Goal: Task Accomplishment & Management: Manage account settings

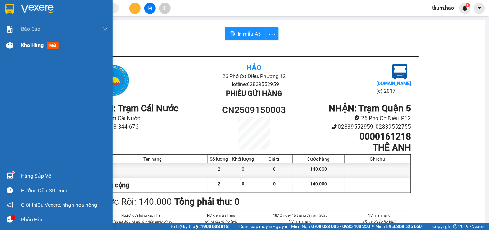
click at [23, 51] on div "Kho hàng mới" at bounding box center [64, 45] width 87 height 16
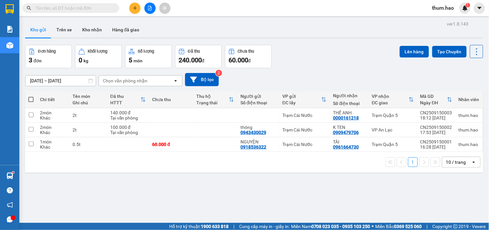
click at [30, 98] on span at bounding box center [30, 99] width 5 height 5
click at [31, 96] on input "checkbox" at bounding box center [31, 96] width 0 height 0
checkbox input "true"
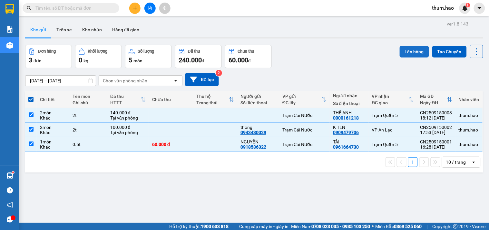
click at [412, 53] on button "Lên hàng" at bounding box center [414, 52] width 29 height 12
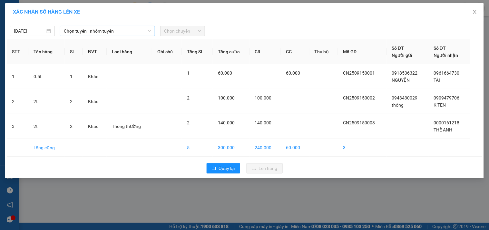
click at [138, 27] on span "Chọn tuyến - nhóm tuyến" at bounding box center [107, 31] width 87 height 10
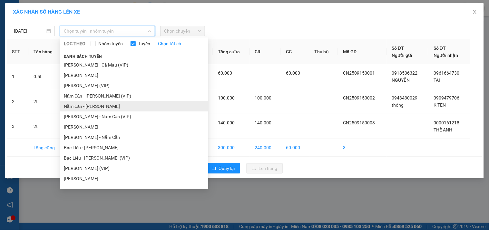
click at [81, 105] on li "Năm Căn - [PERSON_NAME]" at bounding box center [134, 106] width 148 height 10
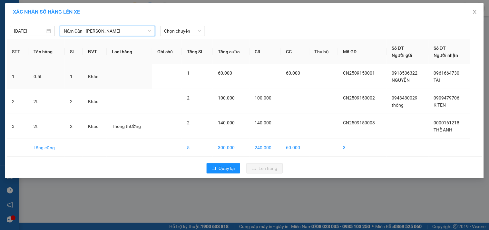
click at [187, 36] on div "Chọn chuyến" at bounding box center [183, 31] width 50 height 10
click at [193, 31] on span "Chọn chuyến" at bounding box center [182, 31] width 37 height 10
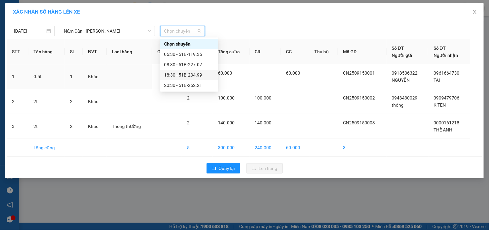
click at [184, 74] on div "18:30 - 51B-234.99" at bounding box center [189, 74] width 50 height 7
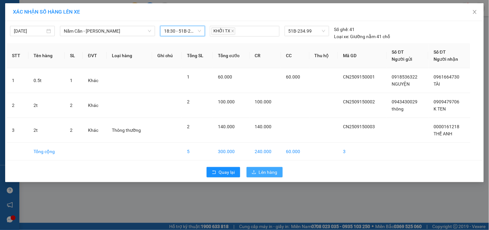
click at [271, 171] on span "Lên hàng" at bounding box center [268, 171] width 19 height 7
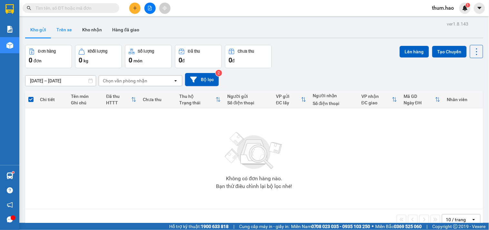
click at [66, 31] on button "Trên xe" at bounding box center [64, 29] width 26 height 15
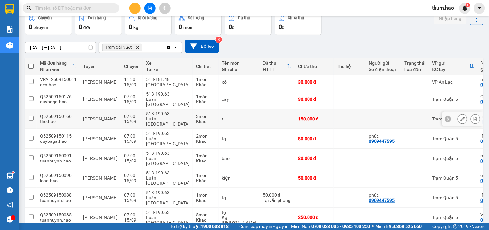
scroll to position [65, 0]
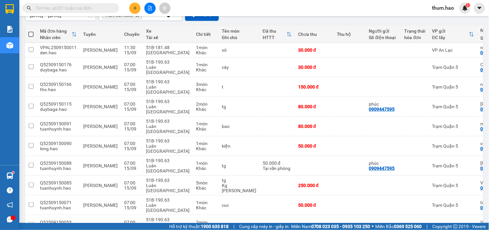
click at [130, 12] on div at bounding box center [150, 8] width 48 height 11
click at [133, 10] on icon "plus" at bounding box center [135, 8] width 5 height 5
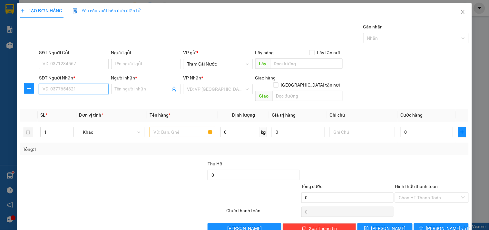
click at [69, 93] on input "SĐT Người Nhận *" at bounding box center [73, 89] width 69 height 10
click at [41, 89] on input "952" at bounding box center [73, 89] width 69 height 10
click at [72, 102] on div "0984743952 - [GEOGRAPHIC_DATA]" at bounding box center [79, 101] width 73 height 7
type input "0984743952"
type input "ĐỨC"
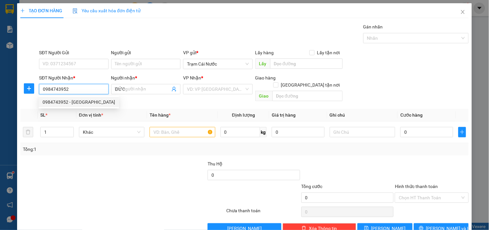
type input "90.000"
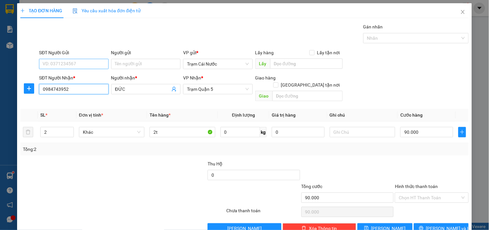
type input "0984743952"
click at [96, 67] on input "SĐT Người Gửi" at bounding box center [73, 64] width 69 height 10
click at [80, 85] on div "0834077191 - THÀNH" at bounding box center [73, 86] width 61 height 7
type input "0834077191"
type input "THÀNH"
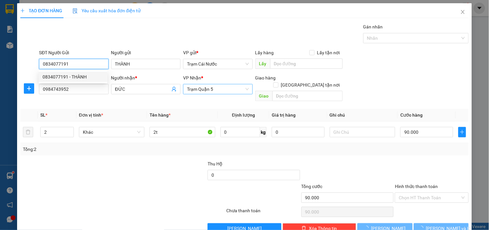
type input "80.000"
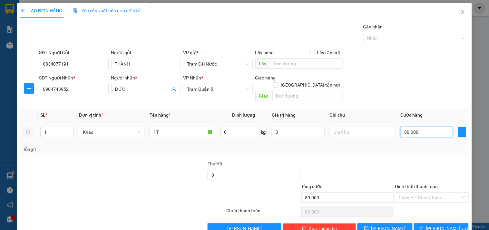
click at [420, 127] on input "80.000" at bounding box center [426, 132] width 53 height 10
type input "0"
type input "006"
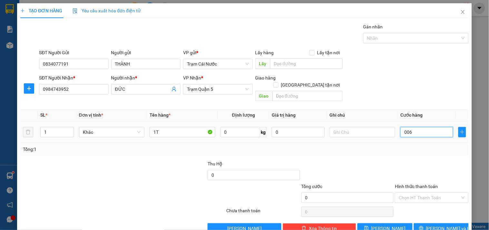
type input "6"
type input "60"
type input "0.060"
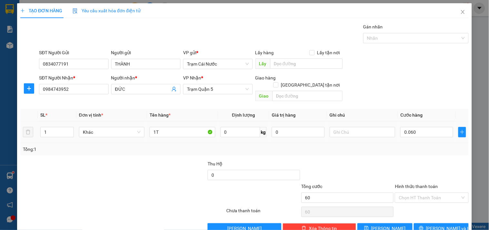
click at [371, 135] on td at bounding box center [362, 132] width 71 height 22
type input "60.000"
click at [169, 128] on input "1T" at bounding box center [182, 132] width 65 height 10
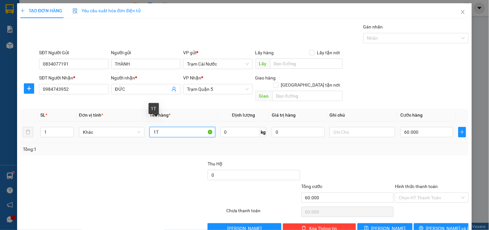
type input "1"
type input "G"
type input "0.5T"
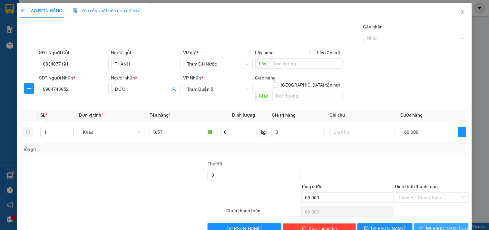
click at [440, 224] on span "[PERSON_NAME] và In" at bounding box center [448, 227] width 45 height 7
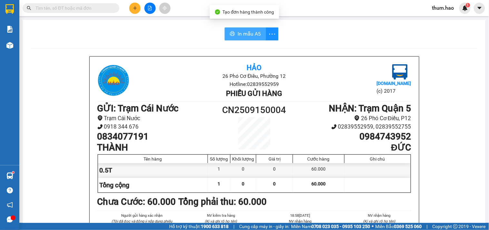
click at [239, 33] on span "In mẫu A5" at bounding box center [249, 34] width 23 height 8
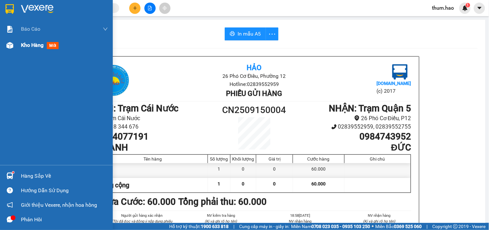
click at [28, 50] on div "Kho hàng mới" at bounding box center [64, 45] width 87 height 16
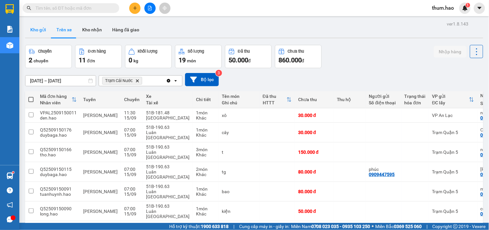
click at [36, 29] on button "Kho gửi" at bounding box center [38, 29] width 26 height 15
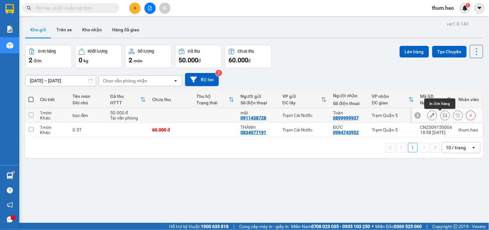
click at [443, 117] on icon at bounding box center [445, 115] width 5 height 5
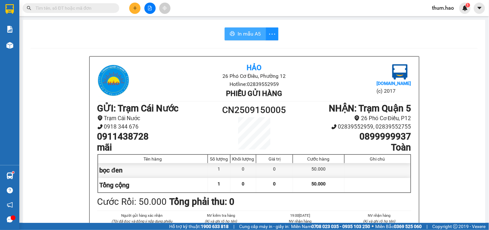
click at [238, 35] on span "In mẫu A5" at bounding box center [249, 34] width 23 height 8
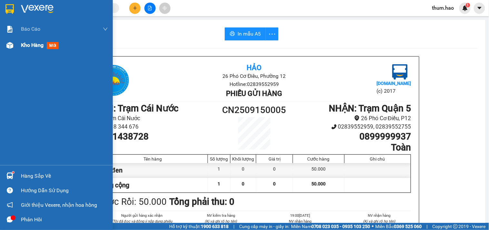
click at [20, 47] on div "Kho hàng mới" at bounding box center [56, 45] width 113 height 16
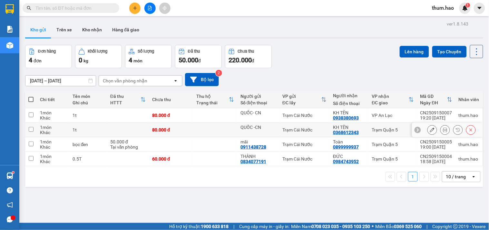
click at [443, 132] on icon at bounding box center [445, 129] width 5 height 5
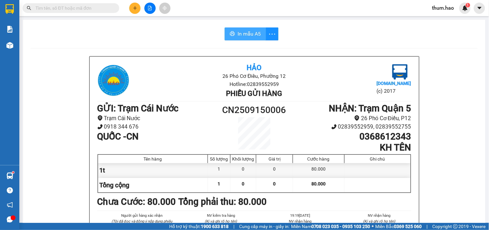
click at [247, 35] on span "In mẫu A5" at bounding box center [249, 34] width 23 height 8
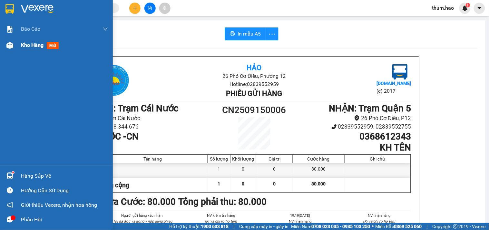
click at [20, 45] on div "Kho hàng mới" at bounding box center [56, 45] width 113 height 16
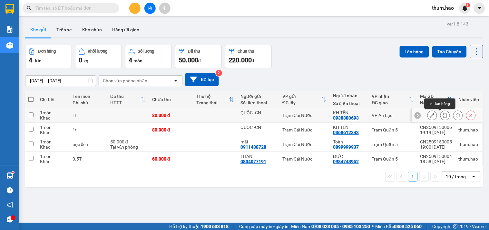
click at [443, 115] on icon at bounding box center [445, 115] width 5 height 5
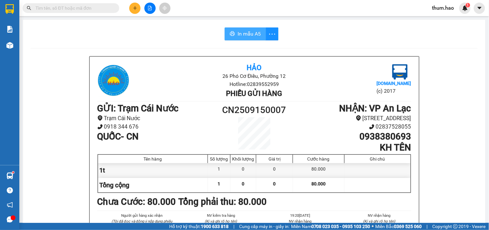
click at [239, 34] on span "In mẫu A5" at bounding box center [249, 34] width 23 height 8
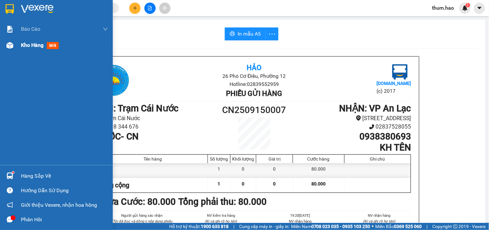
click at [29, 49] on div "Kho hàng mới" at bounding box center [41, 45] width 40 height 8
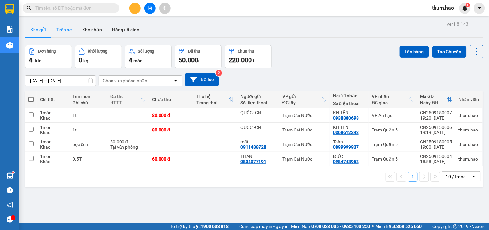
click at [67, 30] on button "Trên xe" at bounding box center [64, 29] width 26 height 15
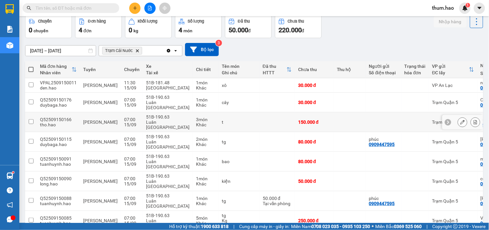
scroll to position [65, 0]
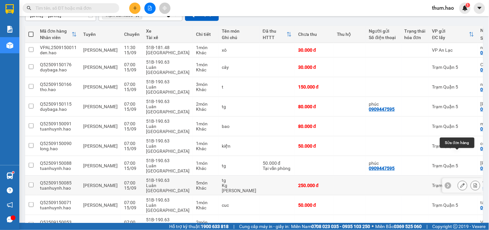
click at [460, 183] on icon at bounding box center [462, 185] width 5 height 5
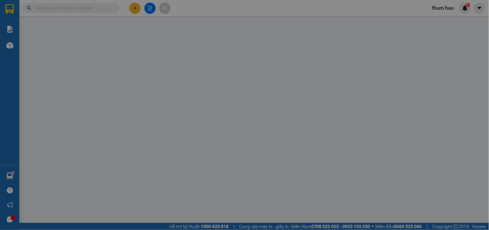
type input "0353670787"
type input "Vân anh"
type input "250.000"
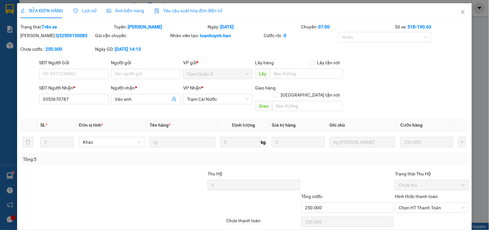
click at [131, 8] on span "Ảnh kiện hàng" at bounding box center [125, 10] width 37 height 5
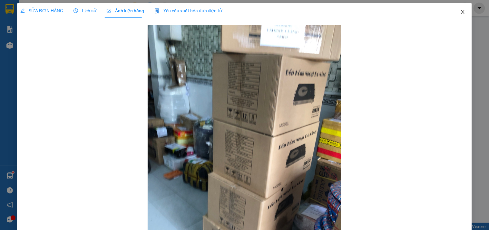
click at [460, 13] on icon "close" at bounding box center [462, 11] width 5 height 5
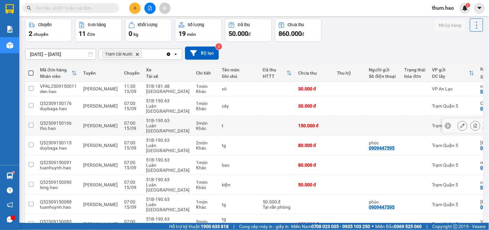
scroll to position [65, 0]
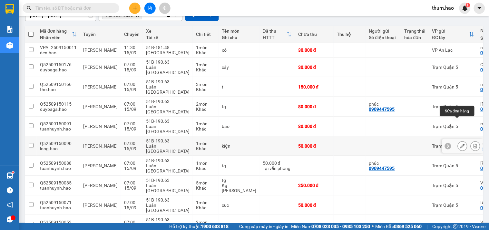
click at [460, 143] on icon at bounding box center [462, 145] width 5 height 5
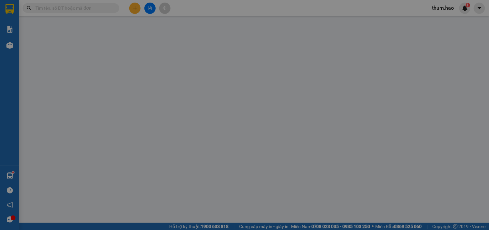
type input "0000000000"
type input "cô tư"
type input "50.000"
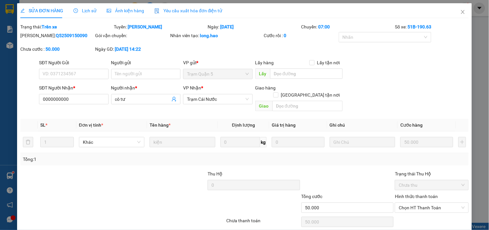
click at [132, 8] on span "Ảnh kiện hàng" at bounding box center [125, 10] width 37 height 5
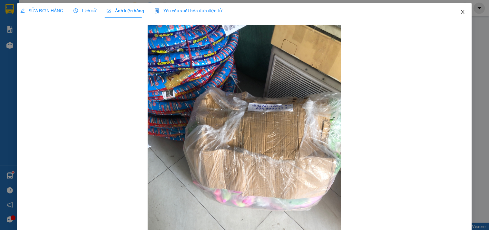
click at [454, 11] on span "Close" at bounding box center [463, 12] width 18 height 18
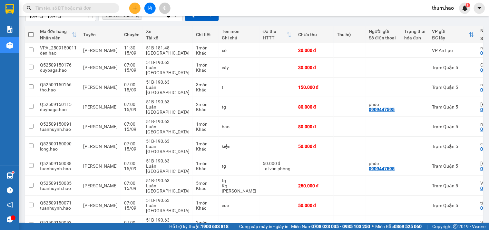
scroll to position [65, 0]
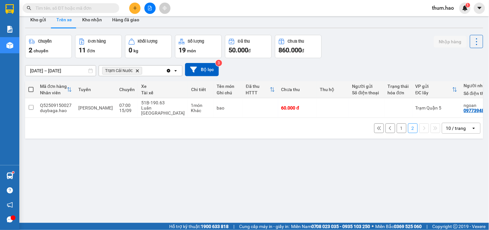
scroll to position [0, 0]
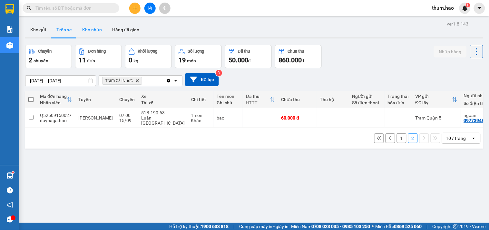
click at [97, 30] on button "Kho nhận" at bounding box center [92, 29] width 30 height 15
type input "[DATE] – [DATE]"
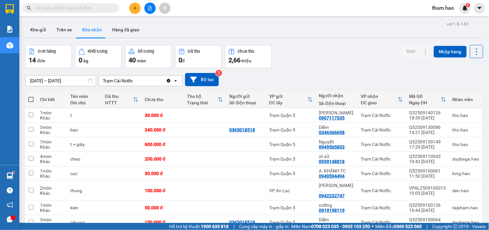
click at [64, 9] on input "text" at bounding box center [73, 8] width 76 height 7
click at [62, 10] on input "text" at bounding box center [73, 8] width 76 height 7
click at [72, 9] on input "text" at bounding box center [73, 8] width 76 height 7
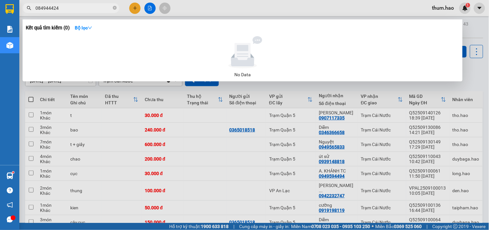
type input "0849444245"
click at [114, 8] on icon "close-circle" at bounding box center [115, 8] width 4 height 4
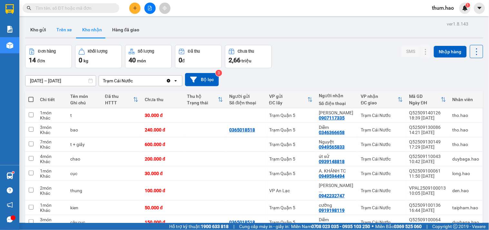
click at [59, 28] on button "Trên xe" at bounding box center [64, 29] width 26 height 15
type input "[DATE] – [DATE]"
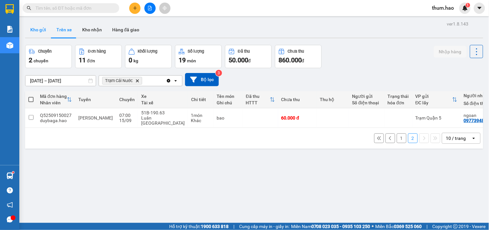
click at [45, 30] on button "Kho gửi" at bounding box center [38, 29] width 26 height 15
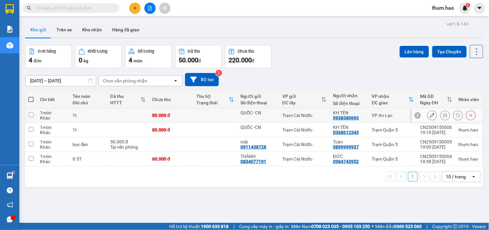
click at [32, 113] on input "checkbox" at bounding box center [31, 114] width 5 height 5
checkbox input "true"
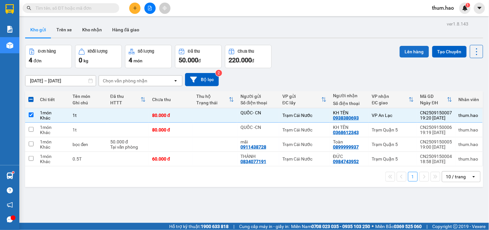
click at [408, 51] on button "Lên hàng" at bounding box center [414, 52] width 29 height 12
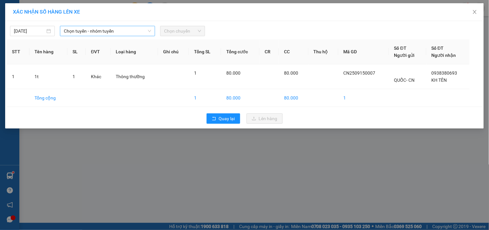
click at [130, 31] on span "Chọn tuyến - nhóm tuyến" at bounding box center [107, 31] width 87 height 10
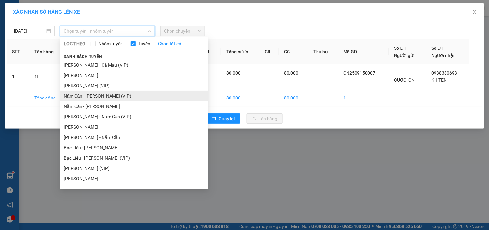
click at [94, 99] on li "Năm Căn - [PERSON_NAME] (VIP)" at bounding box center [134, 96] width 148 height 10
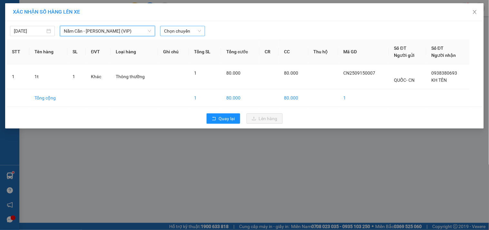
click at [191, 31] on span "Chọn chuyến" at bounding box center [182, 31] width 37 height 10
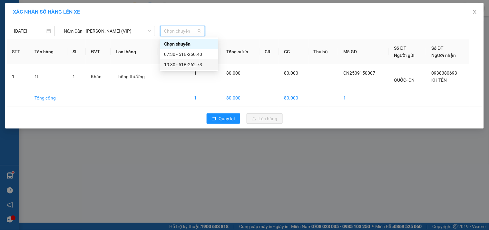
click at [191, 62] on div "19:30 - 51B-262.73" at bounding box center [189, 64] width 50 height 7
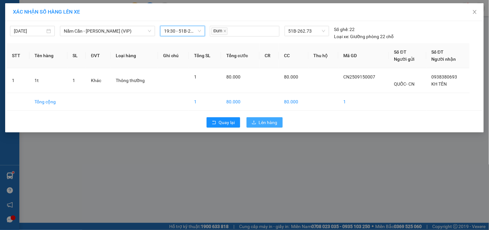
click at [271, 123] on span "Lên hàng" at bounding box center [268, 122] width 19 height 7
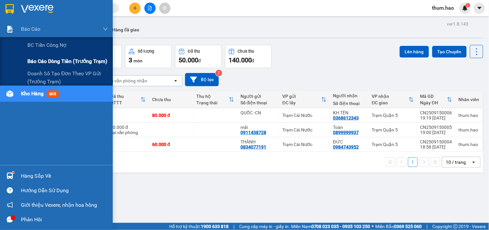
click at [40, 60] on span "Báo cáo dòng tiền (trưởng trạm)" at bounding box center [67, 61] width 80 height 8
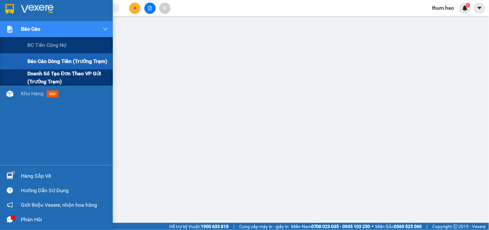
click at [38, 72] on span "Doanh số tạo đơn theo VP gửi (trưởng trạm)" at bounding box center [67, 77] width 81 height 16
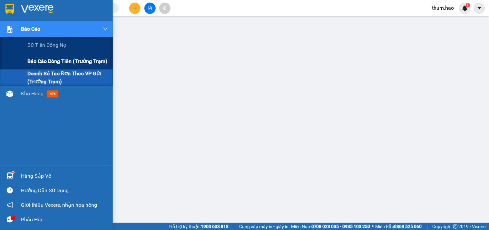
click at [49, 56] on div "Báo cáo dòng tiền (trưởng trạm)" at bounding box center [67, 61] width 81 height 16
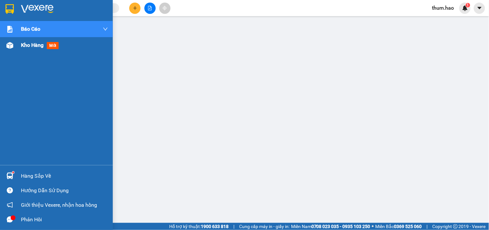
click at [20, 47] on div "Kho hàng mới" at bounding box center [56, 45] width 113 height 16
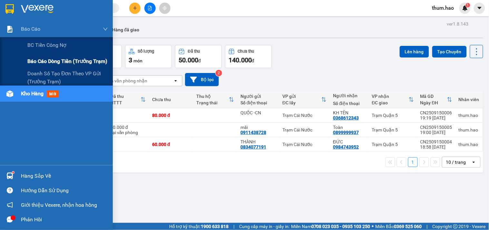
click at [35, 62] on span "Báo cáo dòng tiền (trưởng trạm)" at bounding box center [67, 61] width 80 height 8
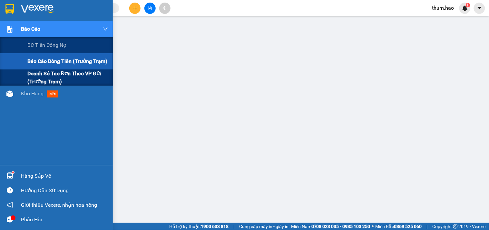
click at [35, 75] on span "Doanh số tạo đơn theo VP gửi (trưởng trạm)" at bounding box center [67, 77] width 81 height 16
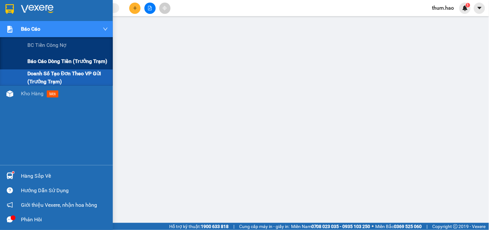
click at [40, 59] on span "Báo cáo dòng tiền (trưởng trạm)" at bounding box center [67, 61] width 80 height 8
